Goal: Task Accomplishment & Management: Manage account settings

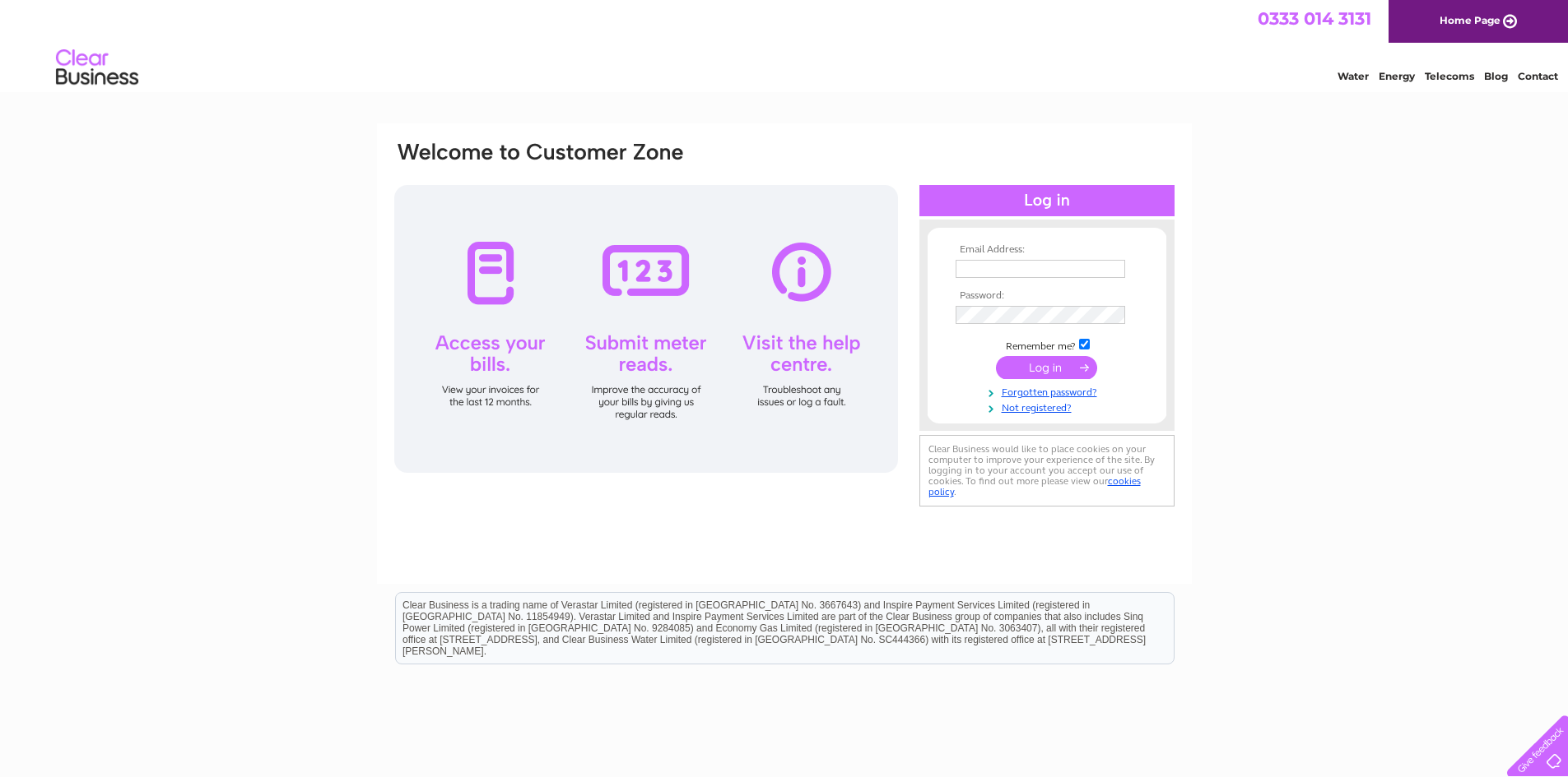
type input "[EMAIL_ADDRESS][PERSON_NAME][PERSON_NAME][DOMAIN_NAME]"
click at [1038, 360] on input "submit" at bounding box center [1046, 368] width 101 height 23
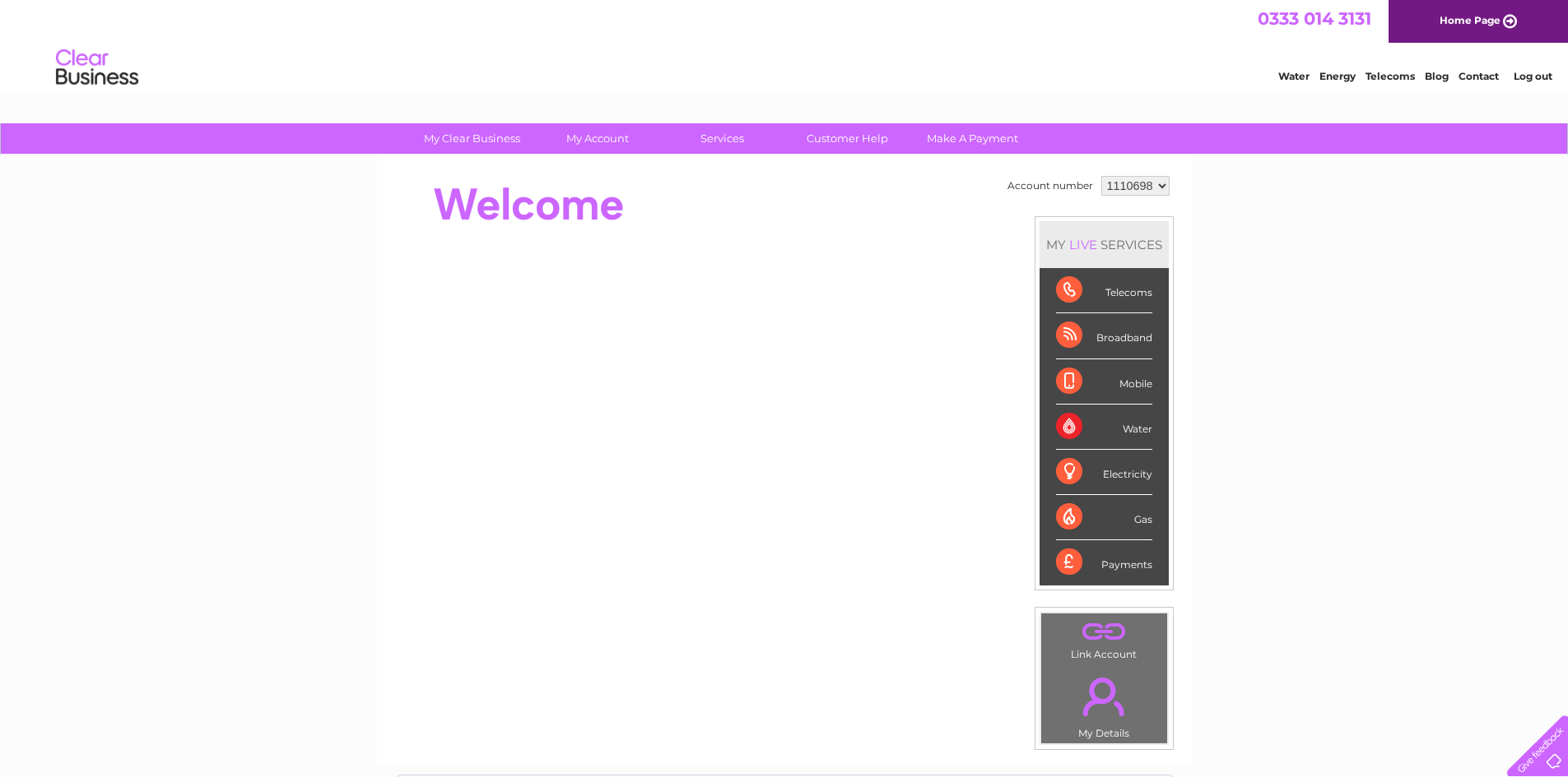
click at [1158, 190] on select "1110698 1152371 1152438" at bounding box center [1136, 186] width 69 height 20
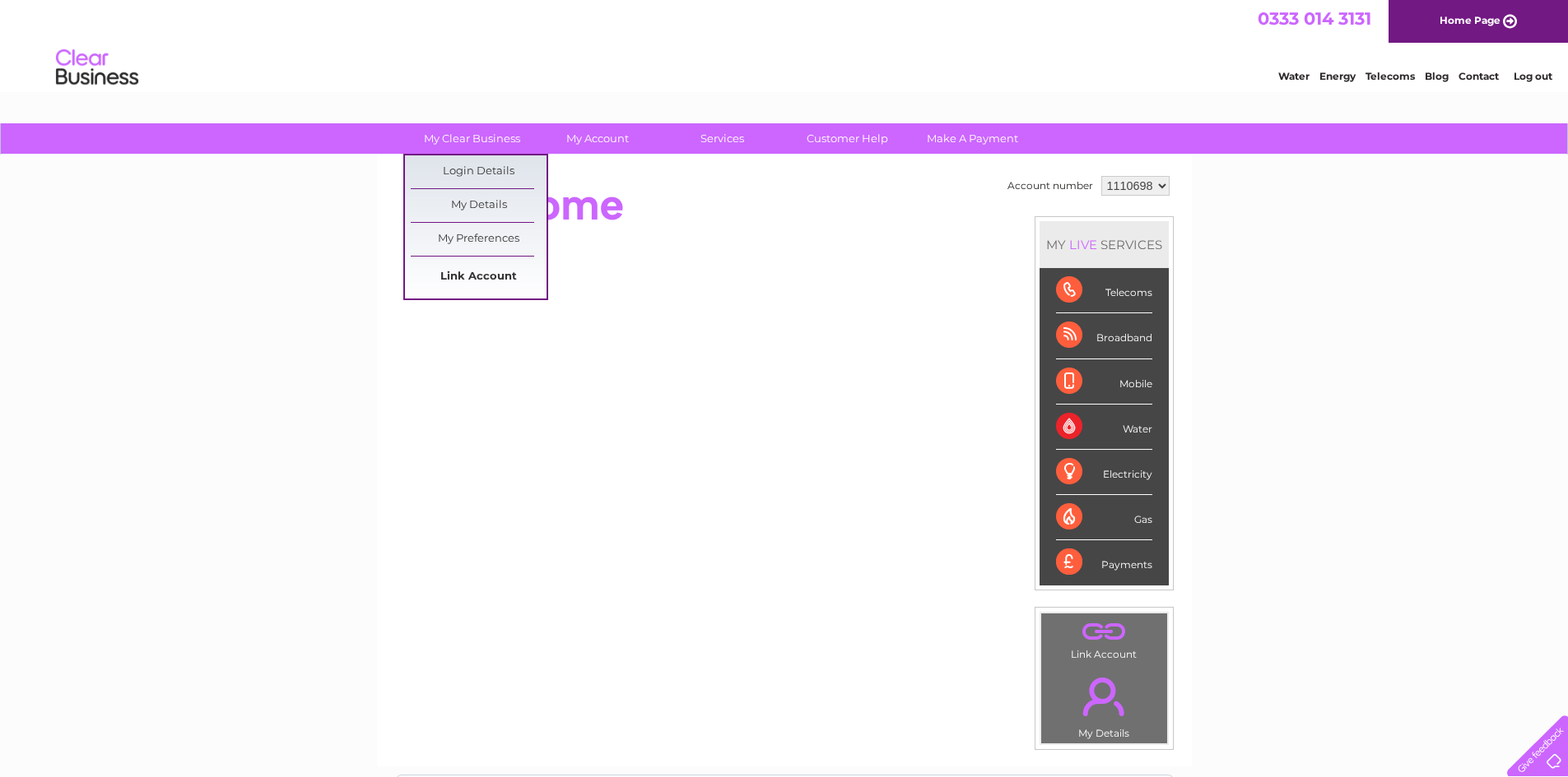
click at [493, 269] on link "Link Account" at bounding box center [478, 277] width 136 height 33
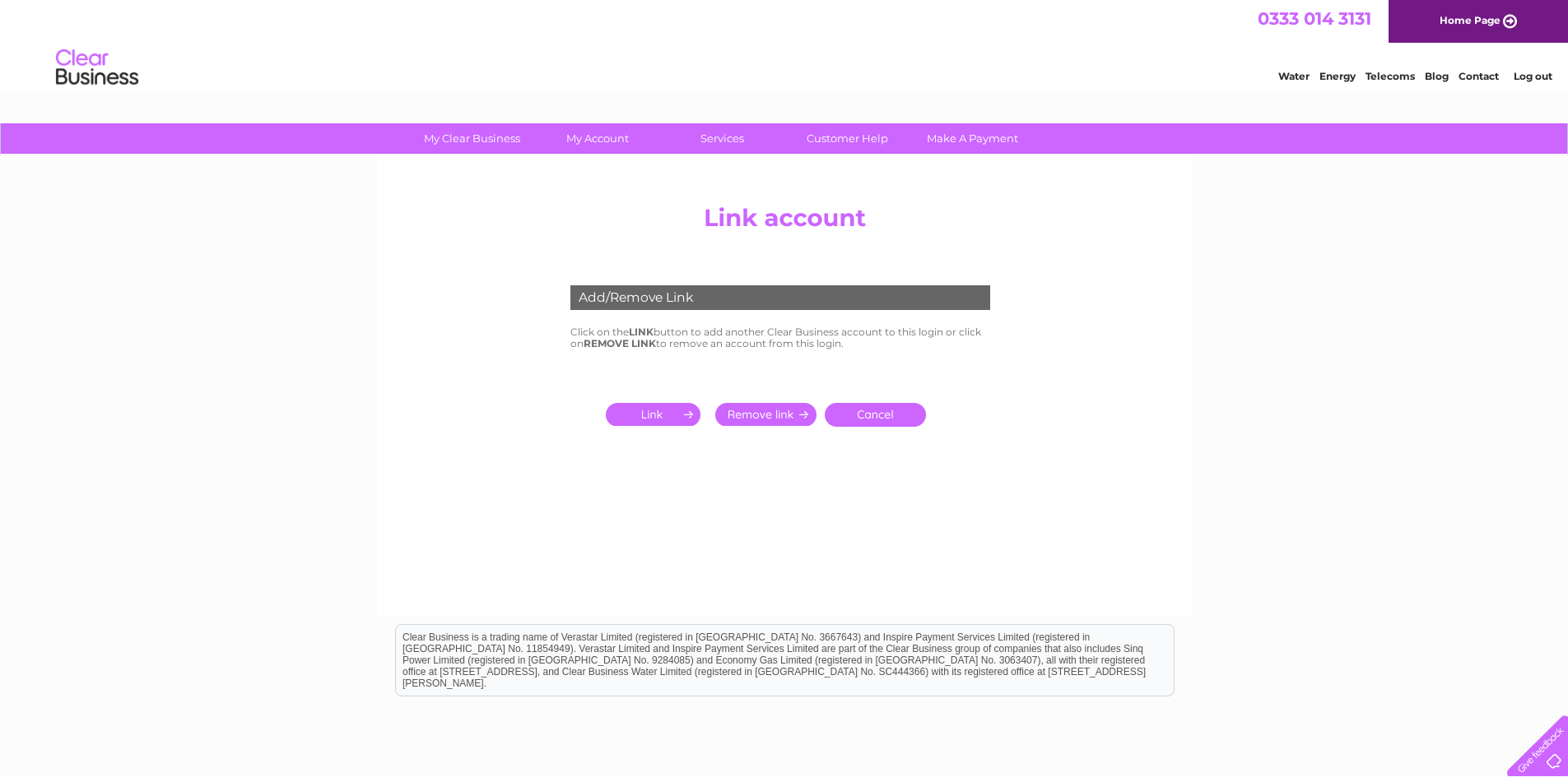
click at [656, 421] on input "submit" at bounding box center [656, 414] width 101 height 23
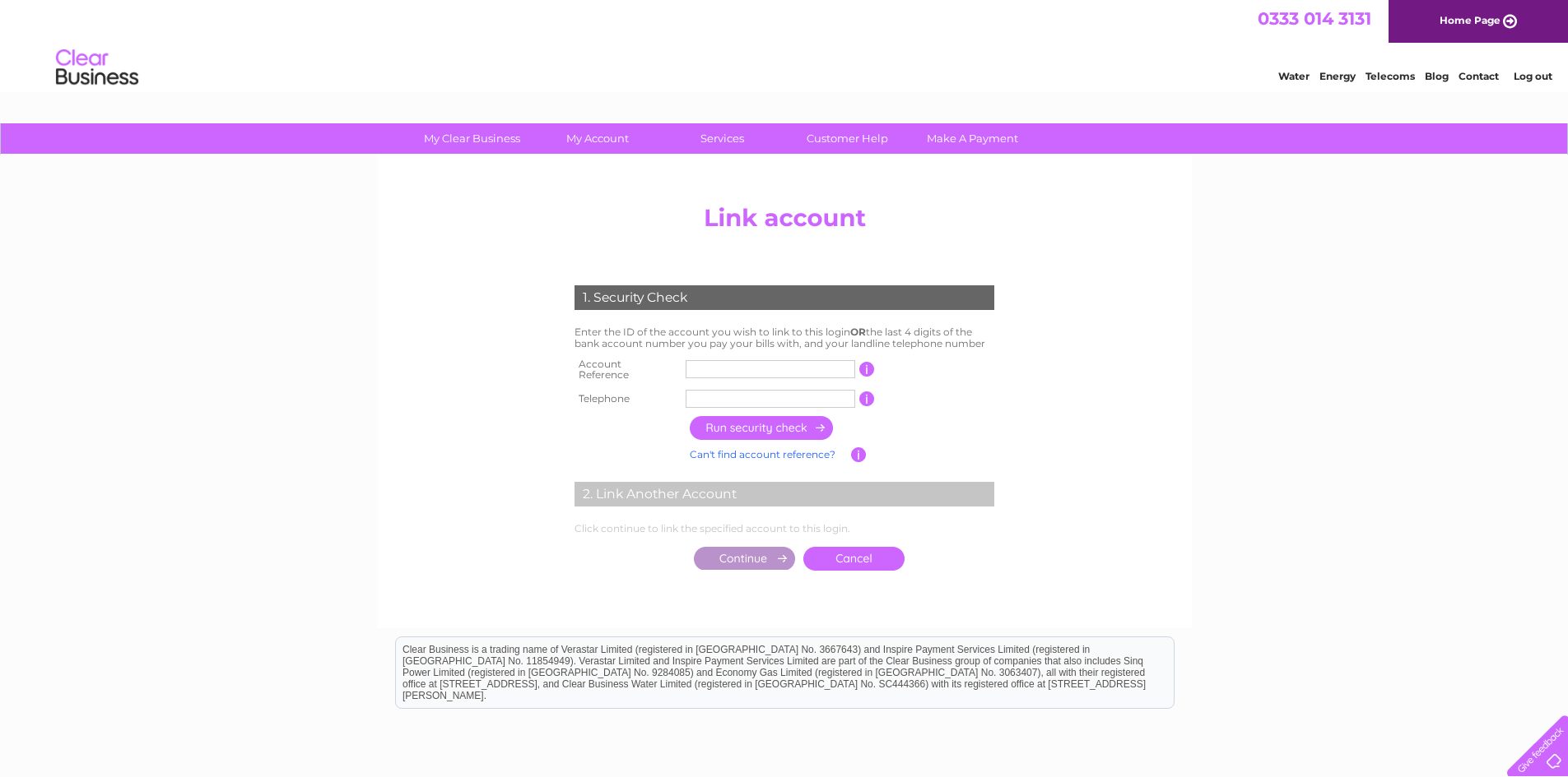
click at [745, 375] on input "text" at bounding box center [771, 369] width 170 height 18
type input "30316111"
click at [342, 432] on div "My Clear Business Login Details My Details My Preferences Link Account My Accou…" at bounding box center [784, 517] width 1568 height 787
